Goal: Find specific page/section: Find specific page/section

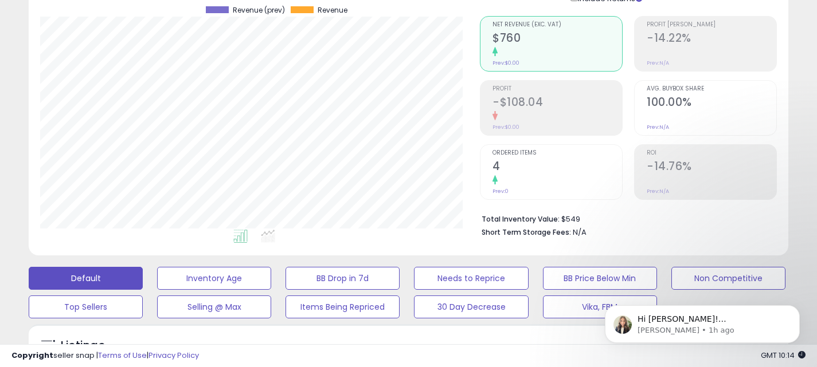
scroll to position [230, 0]
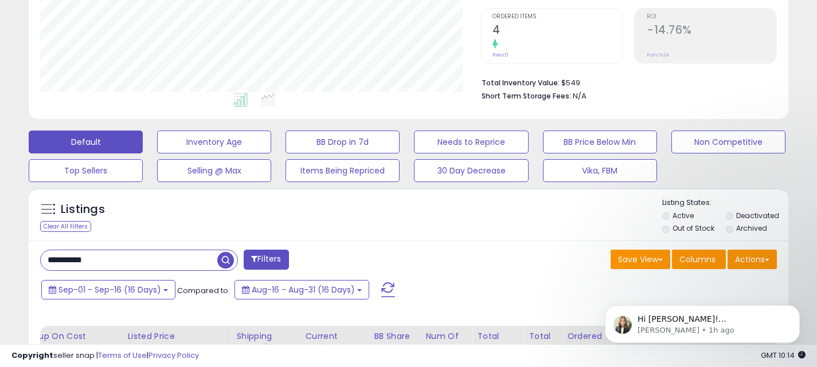
drag, startPoint x: 143, startPoint y: 264, endPoint x: 10, endPoint y: 262, distance: 133.0
click at [10, 263] on div "**********" at bounding box center [408, 163] width 805 height 691
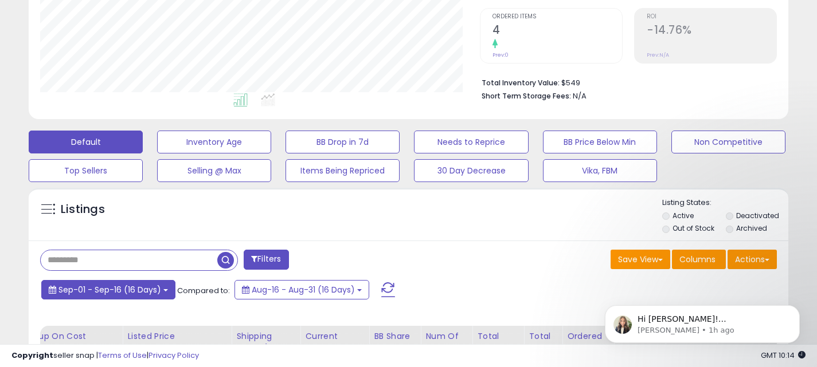
click at [171, 287] on button "Sep-01 - Sep-16 (16 Days)" at bounding box center [108, 289] width 134 height 19
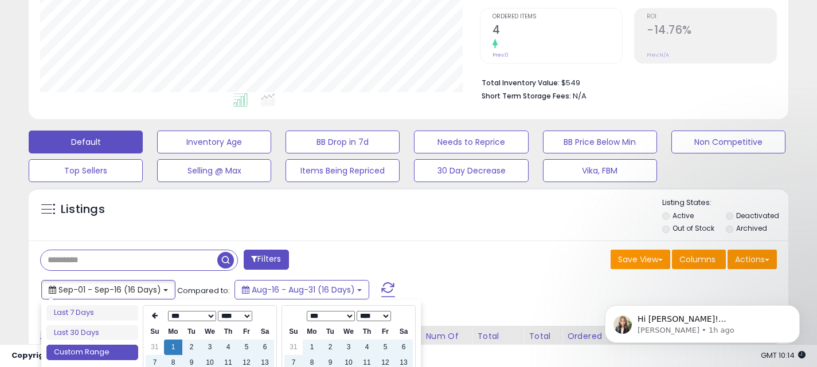
scroll to position [295, 0]
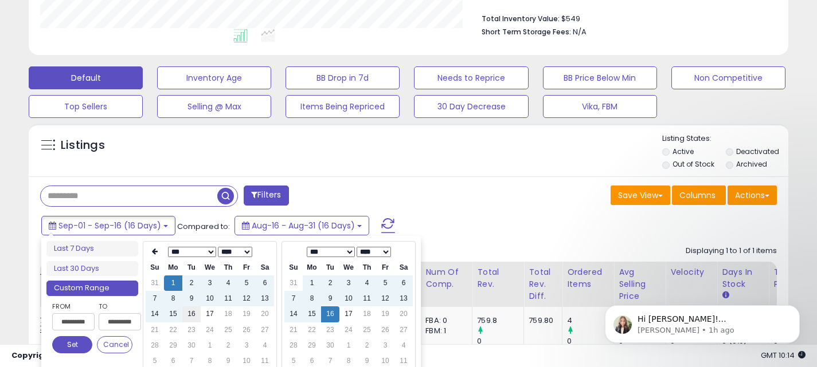
click at [188, 315] on td "16" at bounding box center [191, 314] width 18 height 15
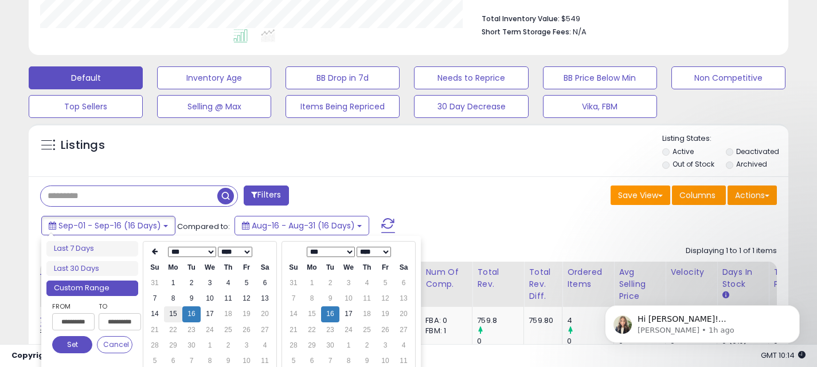
click at [175, 314] on td "15" at bounding box center [173, 314] width 18 height 15
type input "**********"
click at [209, 316] on td "17" at bounding box center [210, 314] width 18 height 15
type input "**********"
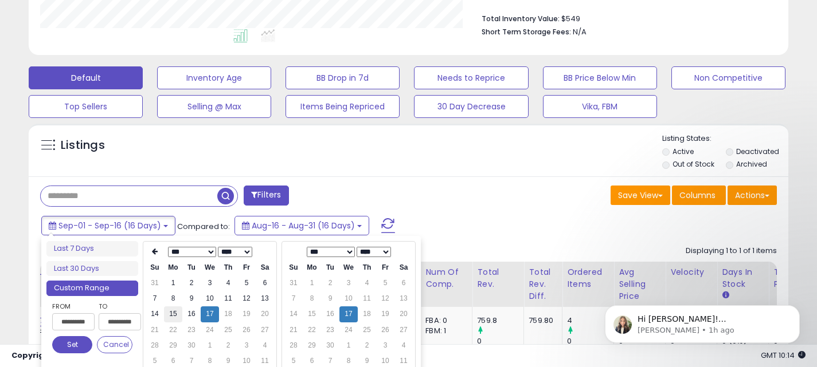
click at [175, 314] on td "15" at bounding box center [173, 314] width 18 height 15
click at [79, 348] on button "Set" at bounding box center [72, 344] width 40 height 17
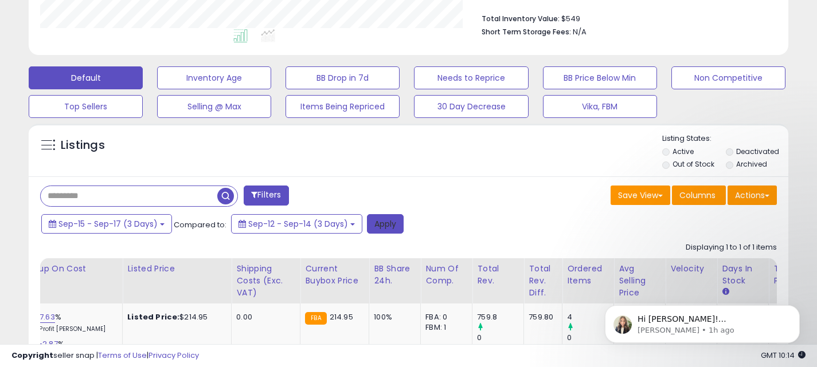
click at [387, 229] on button "Apply" at bounding box center [385, 223] width 37 height 19
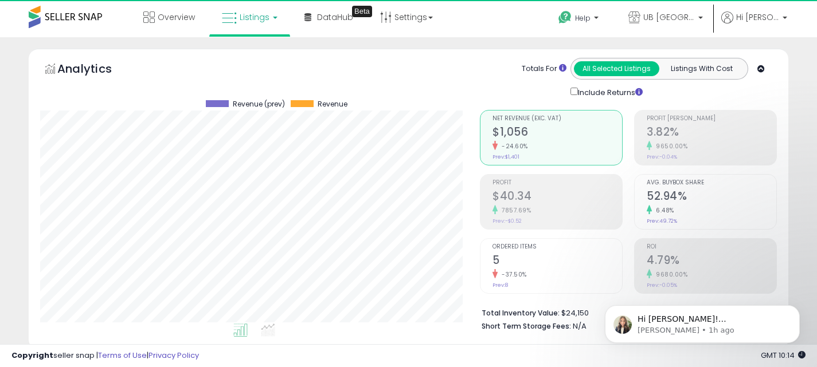
scroll to position [235, 440]
click at [687, 18] on span "UB [GEOGRAPHIC_DATA]" at bounding box center [669, 16] width 52 height 11
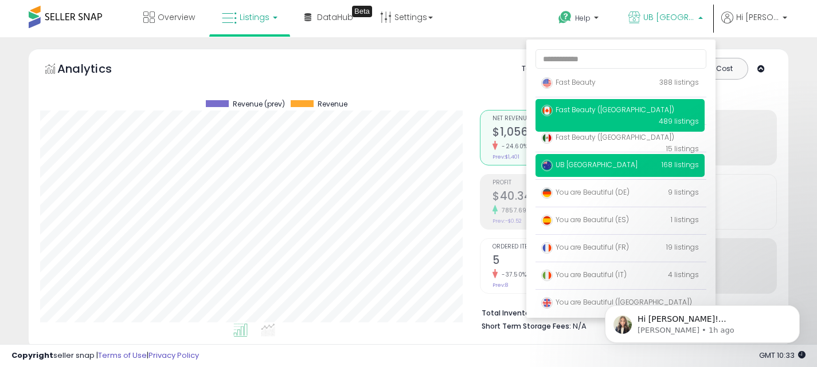
click at [664, 116] on span "489 listings" at bounding box center [679, 121] width 40 height 10
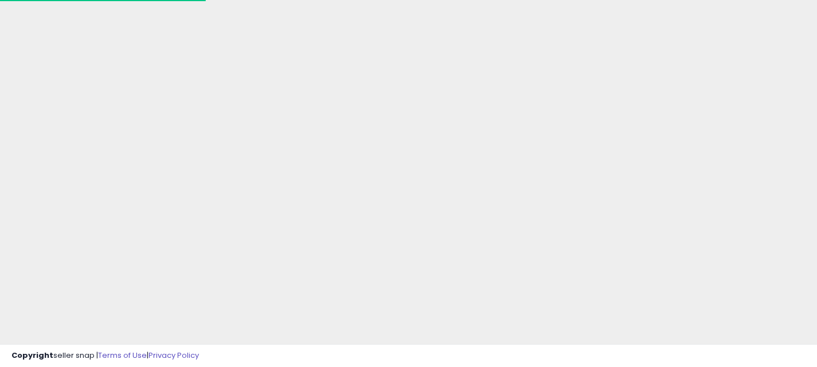
scroll to position [146, 0]
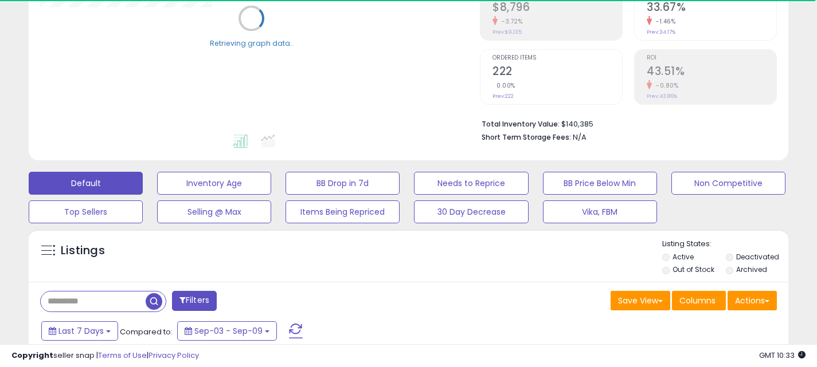
scroll to position [191, 0]
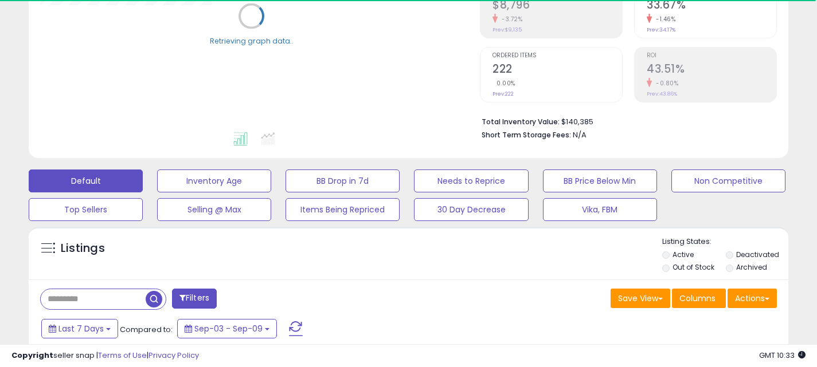
click at [102, 302] on input "text" at bounding box center [93, 299] width 105 height 20
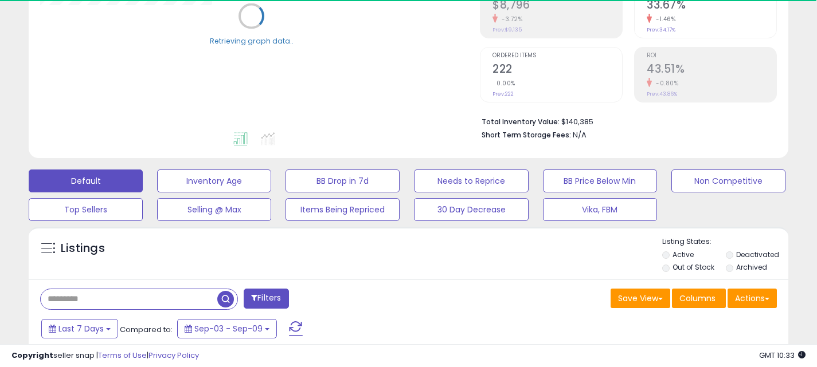
paste input "**********"
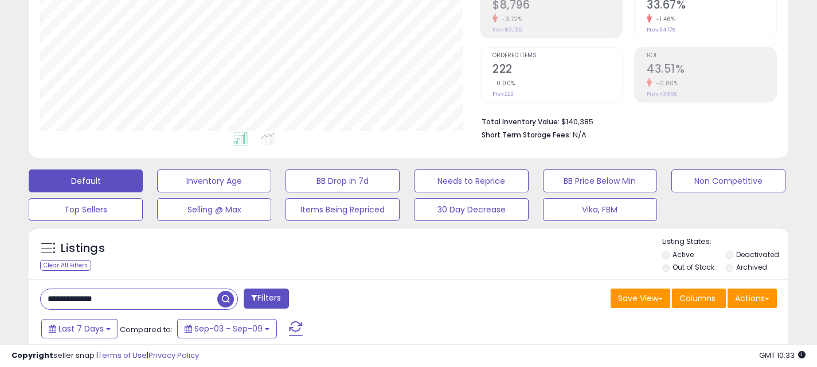
type input "**********"
click at [229, 303] on span "button" at bounding box center [225, 299] width 17 height 17
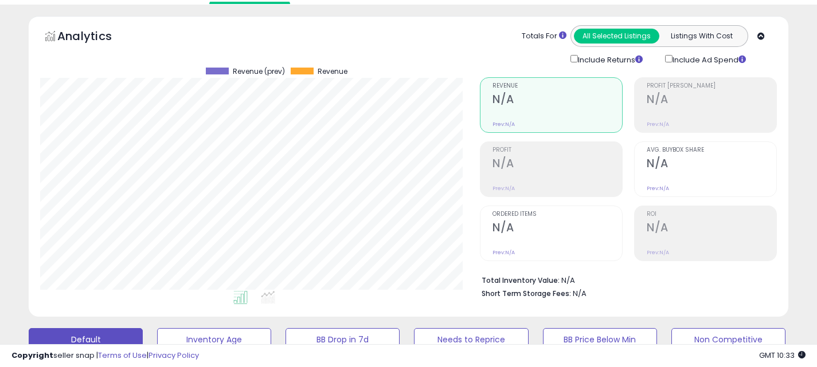
scroll to position [0, 0]
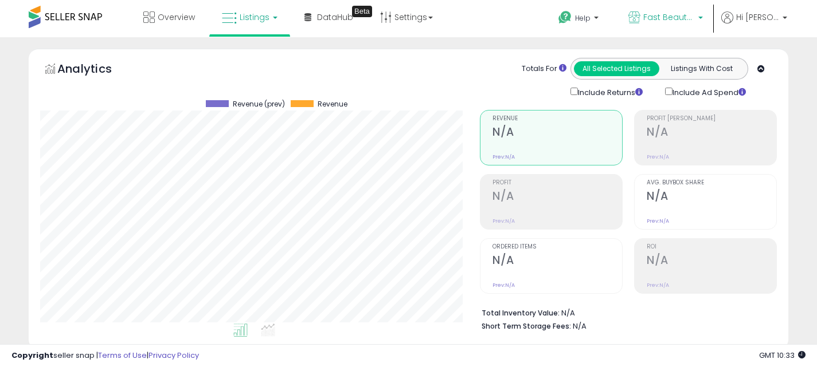
click at [681, 18] on span "Fast Beauty ([GEOGRAPHIC_DATA])" at bounding box center [669, 16] width 52 height 11
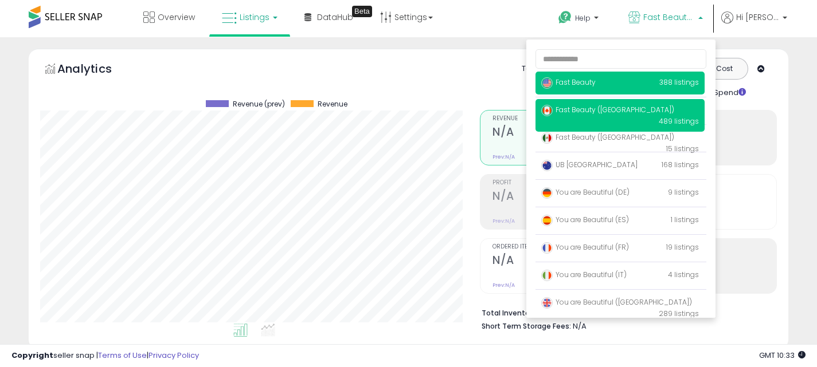
click at [655, 88] on p "Fast Beauty 388 listings" at bounding box center [619, 83] width 169 height 23
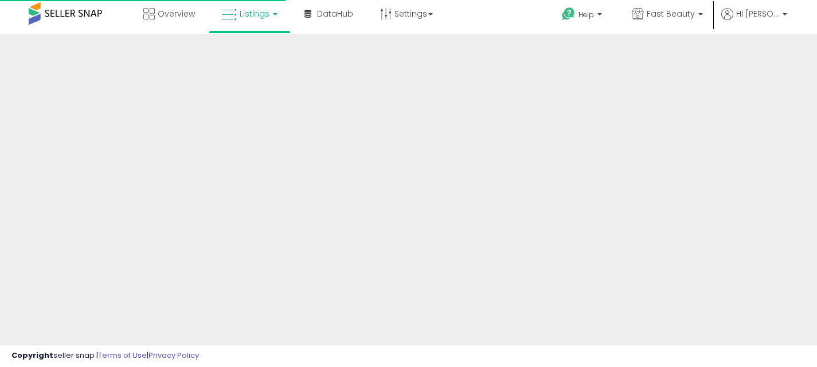
scroll to position [146, 0]
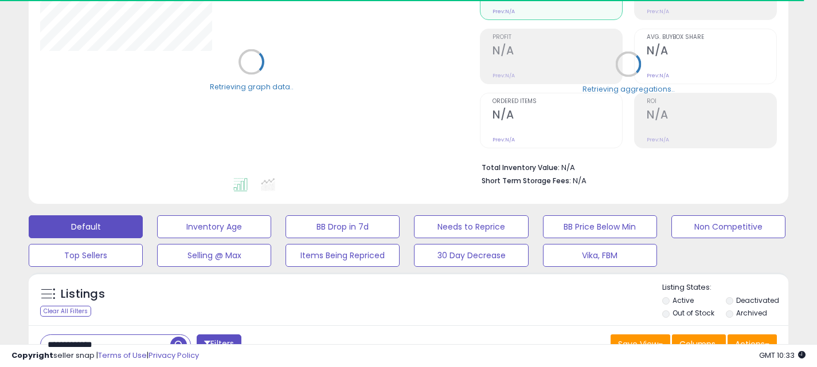
click at [118, 337] on input "**********" at bounding box center [106, 345] width 130 height 20
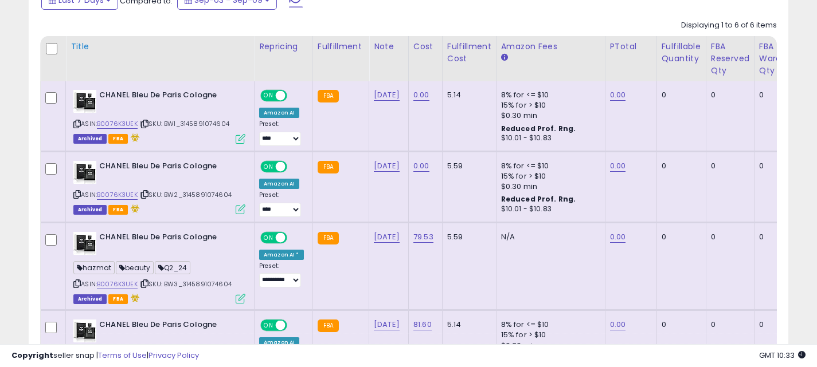
scroll to position [522, 0]
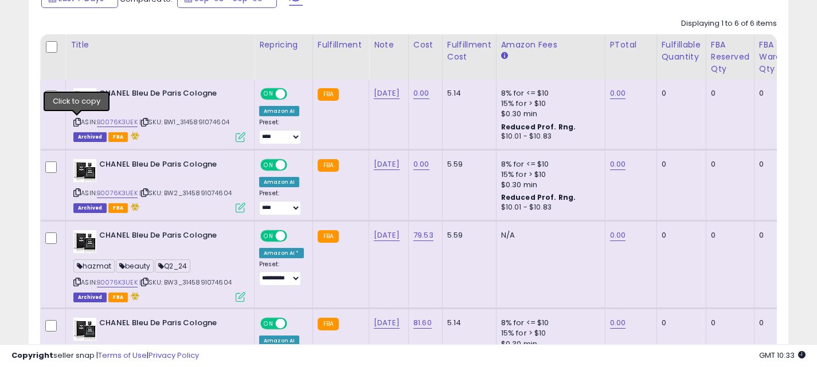
click at [77, 121] on icon at bounding box center [76, 122] width 7 height 6
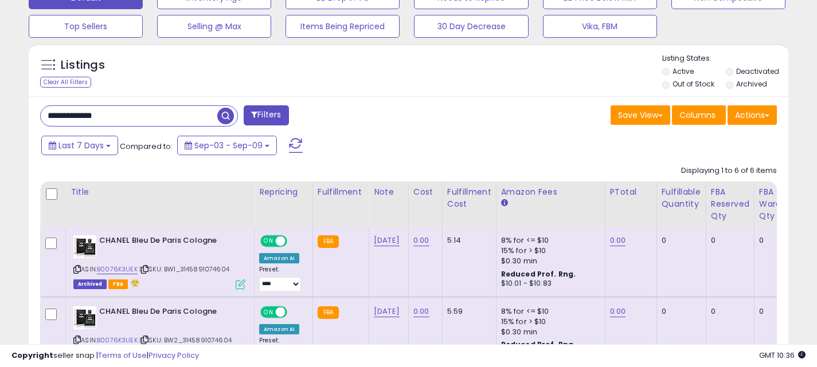
scroll to position [314, 0]
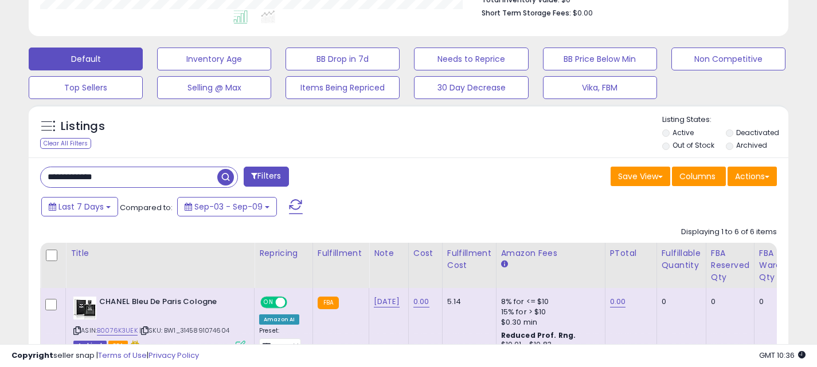
drag, startPoint x: 135, startPoint y: 175, endPoint x: 13, endPoint y: 172, distance: 122.1
click at [14, 173] on div "**********" at bounding box center [408, 294] width 805 height 1118
paste input "text"
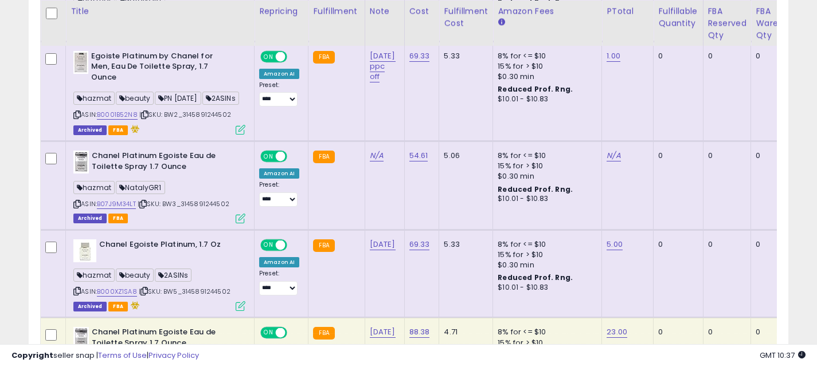
scroll to position [646, 0]
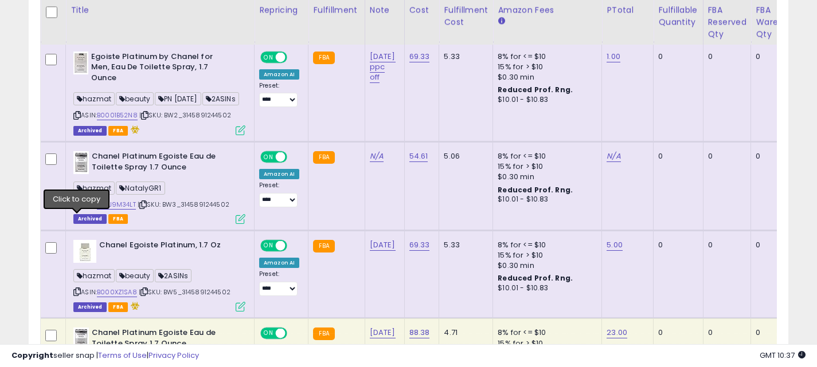
click at [79, 208] on icon at bounding box center [76, 205] width 7 height 6
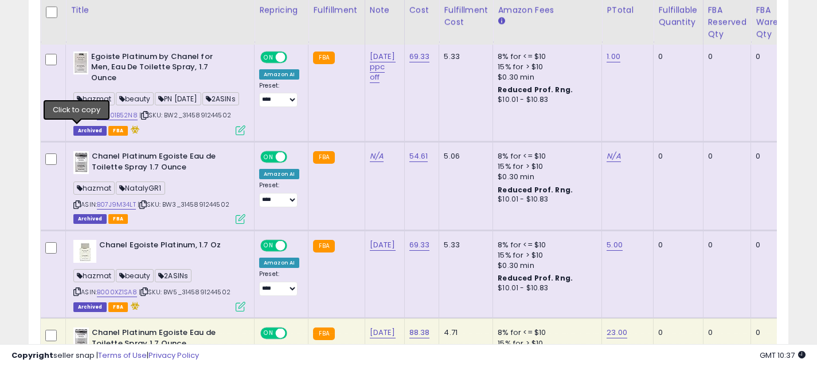
click at [75, 119] on icon at bounding box center [76, 115] width 7 height 6
drag, startPoint x: 237, startPoint y: 220, endPoint x: 186, endPoint y: 217, distance: 50.5
click at [186, 217] on div "ASIN: B07J9M34LT | SKU: BW3_3145891244502 Archived FBA" at bounding box center [159, 187] width 172 height 72
copy span "3145891244502"
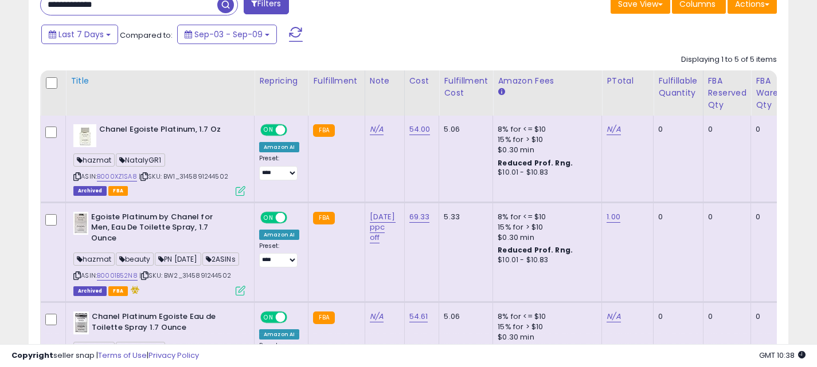
scroll to position [432, 0]
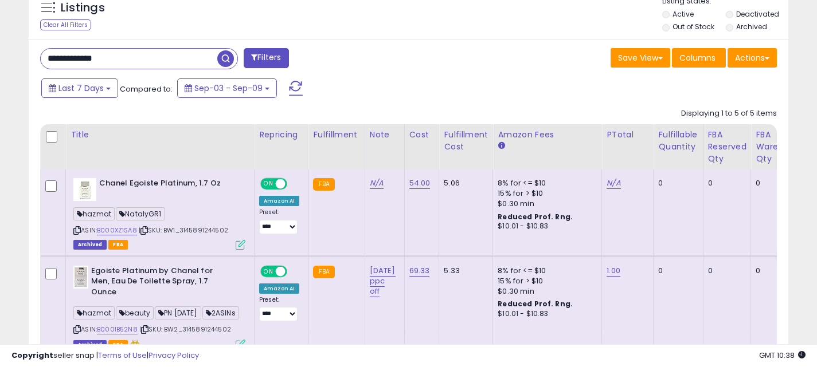
drag, startPoint x: 127, startPoint y: 58, endPoint x: 38, endPoint y: 55, distance: 88.9
click at [38, 55] on div "**********" at bounding box center [220, 59] width 377 height 23
paste input "text"
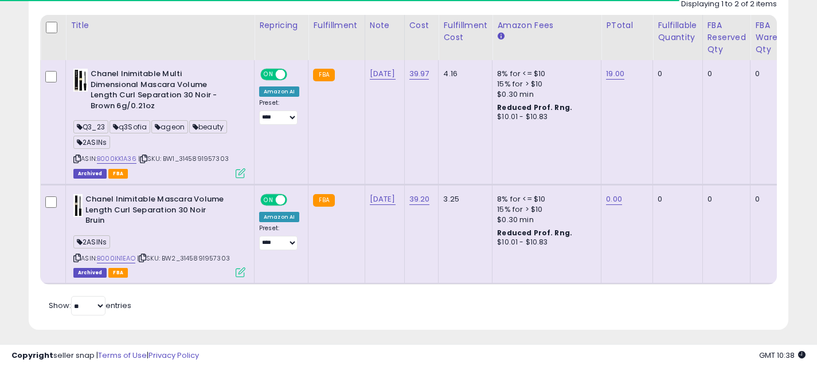
scroll to position [548, 0]
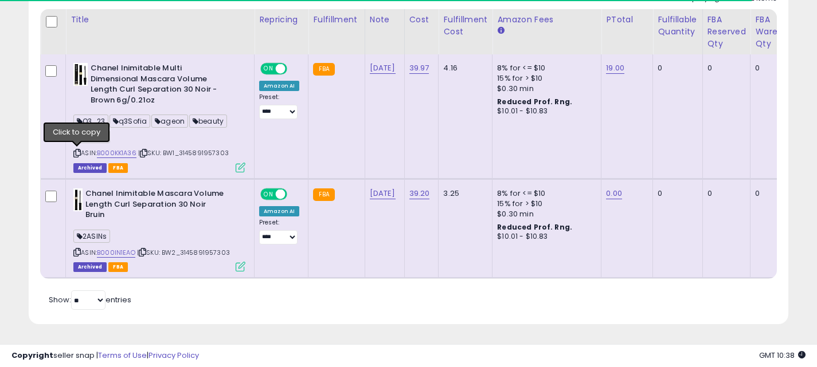
click at [77, 151] on icon at bounding box center [76, 153] width 7 height 6
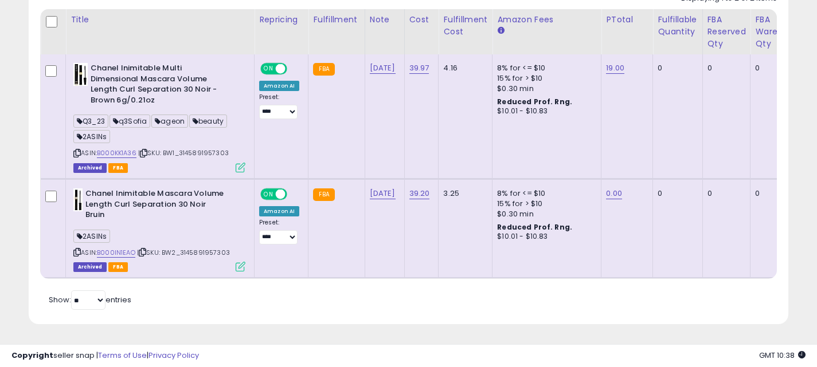
scroll to position [235, 440]
click at [77, 253] on icon at bounding box center [76, 252] width 7 height 6
click at [78, 153] on icon at bounding box center [76, 153] width 7 height 6
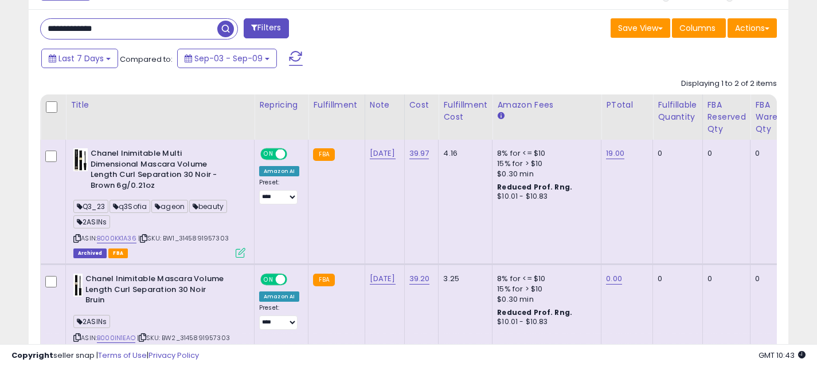
scroll to position [444, 0]
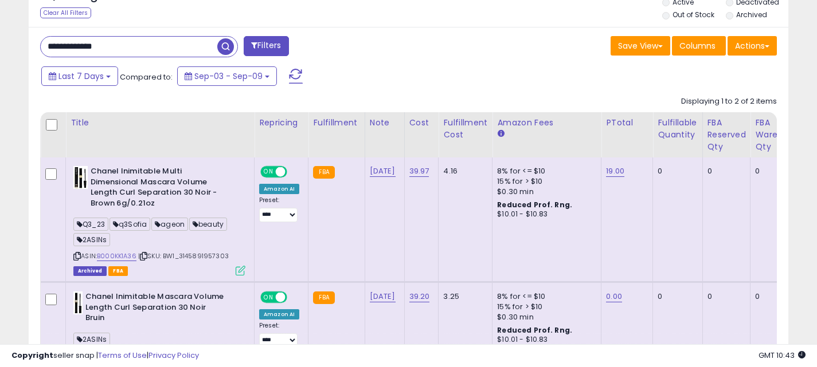
drag, startPoint x: 127, startPoint y: 46, endPoint x: 35, endPoint y: 46, distance: 92.3
click at [34, 46] on div "**********" at bounding box center [220, 47] width 377 height 23
paste input "text"
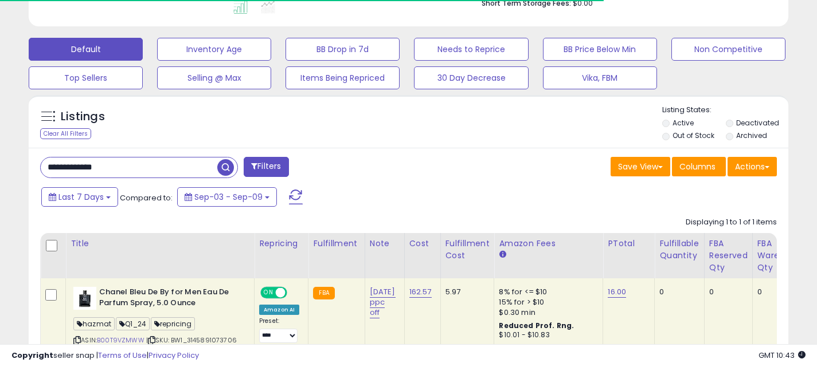
scroll to position [413, 0]
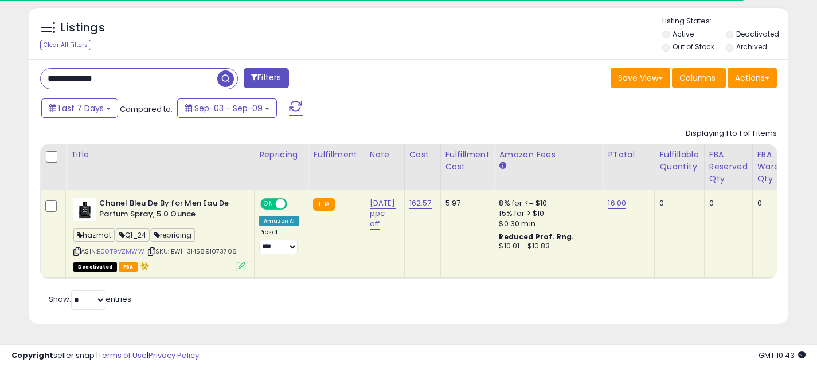
click at [79, 252] on icon at bounding box center [76, 252] width 7 height 6
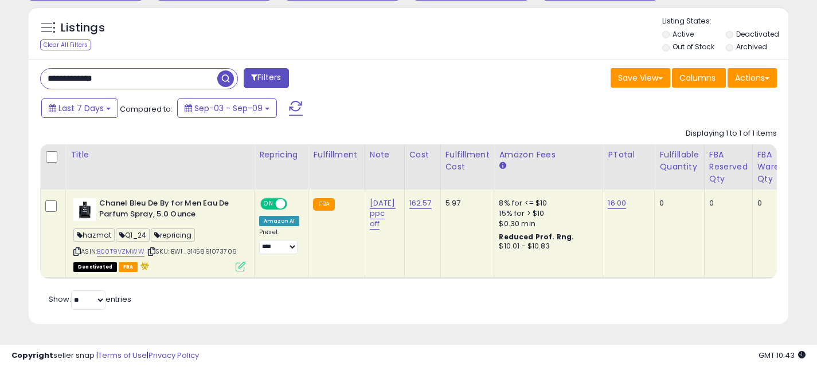
scroll to position [235, 440]
drag, startPoint x: 127, startPoint y: 78, endPoint x: 38, endPoint y: 76, distance: 89.4
click at [38, 76] on div "**********" at bounding box center [220, 79] width 377 height 23
paste input "text"
type input "**********"
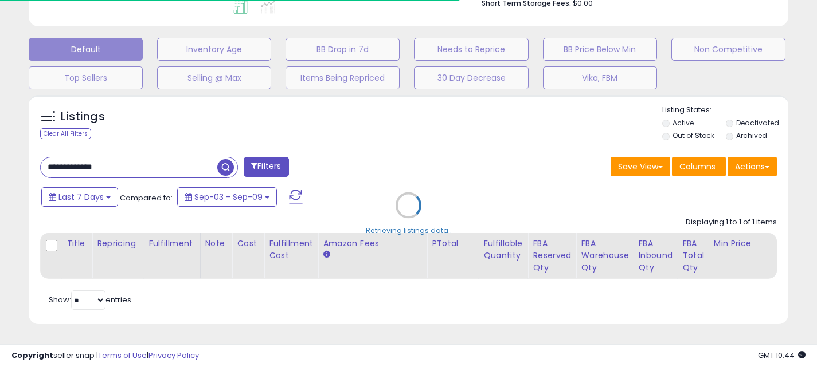
scroll to position [413, 0]
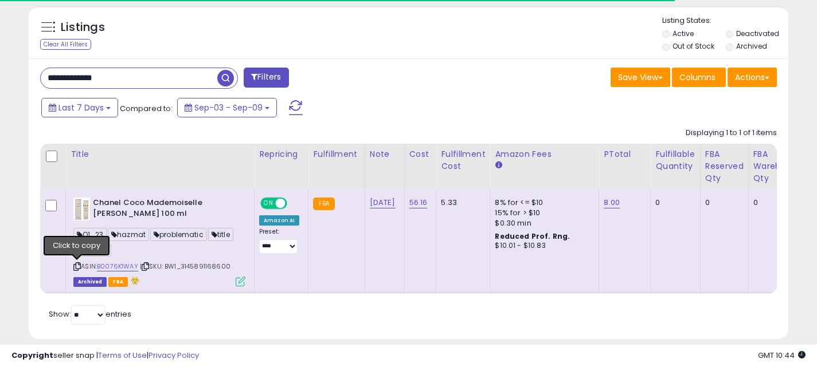
click at [77, 264] on icon at bounding box center [76, 267] width 7 height 6
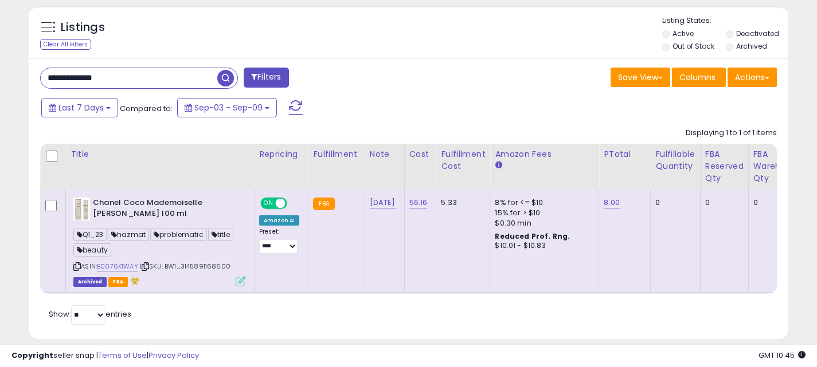
drag, startPoint x: 143, startPoint y: 76, endPoint x: 34, endPoint y: 75, distance: 108.9
click at [34, 76] on div "**********" at bounding box center [220, 79] width 377 height 23
